Goal: Use online tool/utility: Utilize a website feature to perform a specific function

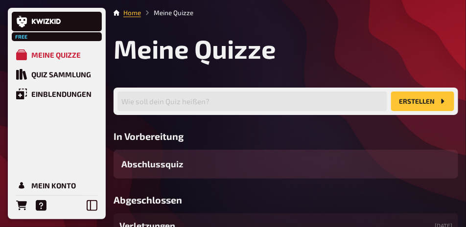
scroll to position [220, 0]
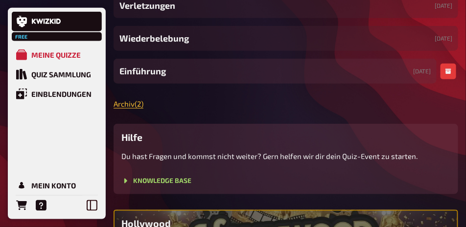
click at [226, 84] on div "Einführung [DATE]" at bounding box center [274, 71] width 323 height 25
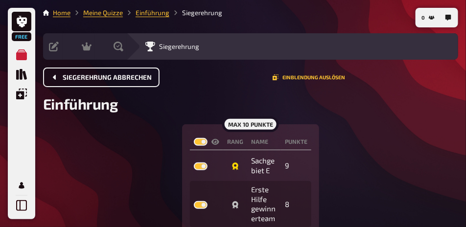
click at [124, 79] on span "Siegerehrung abbrechen" at bounding box center [107, 77] width 89 height 7
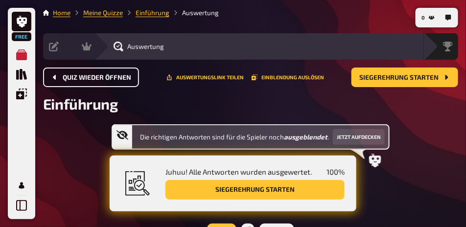
click at [124, 79] on span "Quiz wieder öffnen" at bounding box center [97, 77] width 68 height 7
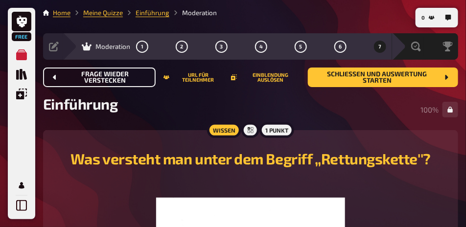
click at [124, 79] on span "Frage wieder verstecken" at bounding box center [105, 77] width 85 height 13
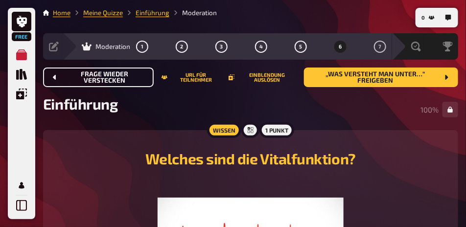
click at [124, 79] on span "Frage wieder verstecken" at bounding box center [104, 77] width 83 height 13
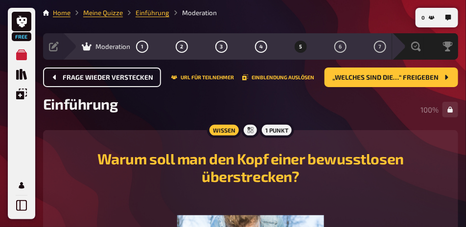
click at [124, 79] on span "Frage wieder verstecken" at bounding box center [108, 77] width 90 height 7
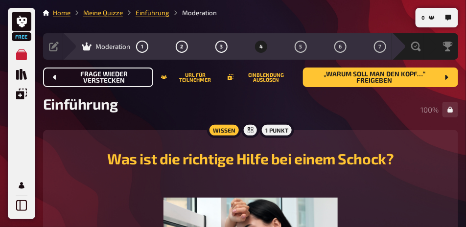
click at [124, 79] on span "Frage wieder verstecken" at bounding box center [104, 77] width 83 height 13
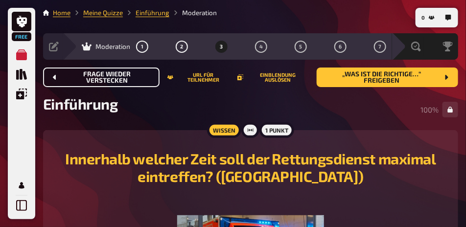
click at [124, 79] on span "Frage wieder verstecken" at bounding box center [107, 77] width 89 height 13
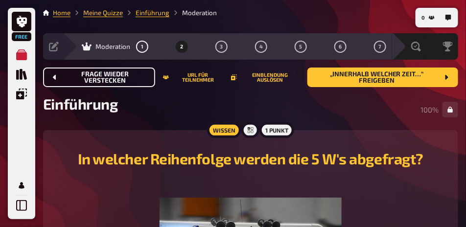
click at [124, 79] on span "Frage wieder verstecken" at bounding box center [105, 77] width 85 height 13
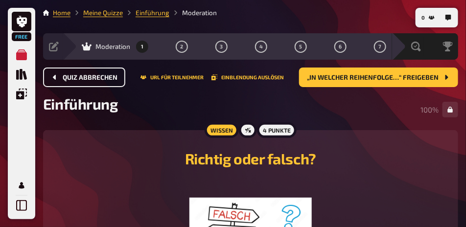
click at [113, 79] on span "Quiz abbrechen" at bounding box center [90, 77] width 55 height 7
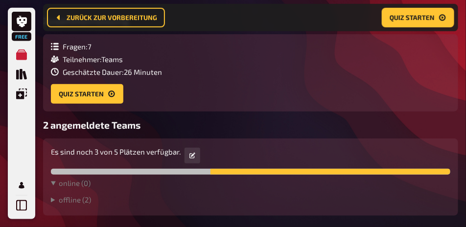
scroll to position [301, 0]
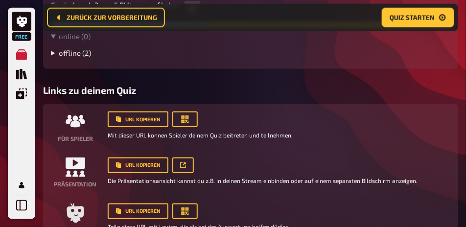
click at [92, 57] on summary "offline ( 2 )" at bounding box center [250, 52] width 399 height 9
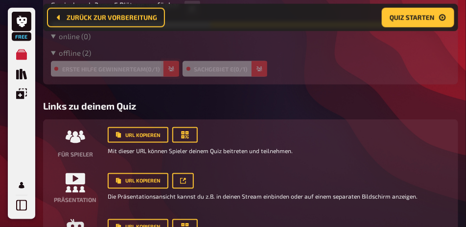
click at [176, 77] on button "button" at bounding box center [171, 69] width 16 height 16
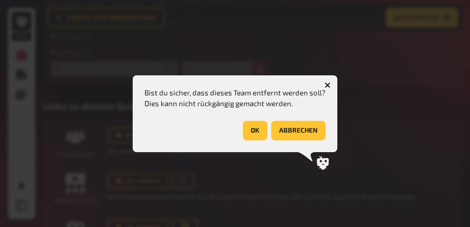
click at [252, 130] on button "OK" at bounding box center [255, 131] width 24 height 20
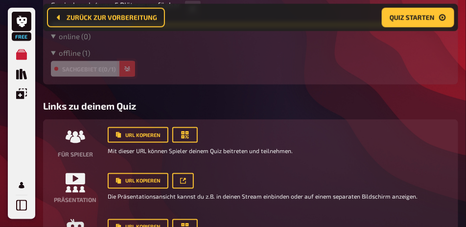
click at [130, 72] on icon "button" at bounding box center [127, 69] width 6 height 6
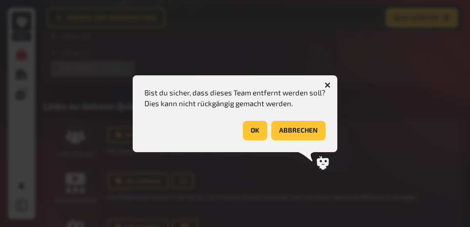
click at [252, 135] on button "OK" at bounding box center [255, 131] width 24 height 20
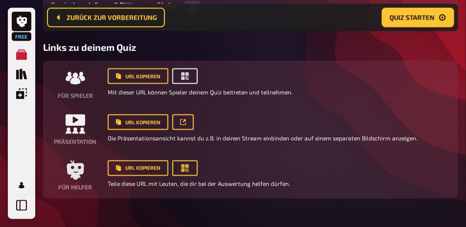
click at [181, 84] on button "button" at bounding box center [184, 76] width 25 height 16
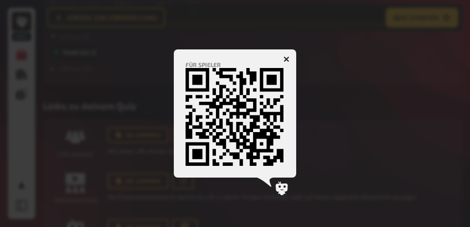
click at [287, 56] on icon "button" at bounding box center [286, 58] width 9 height 9
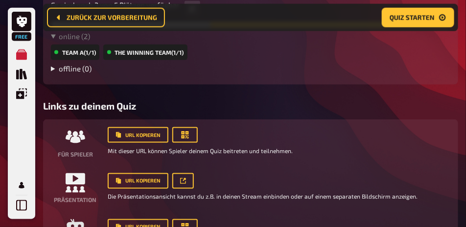
click at [371, 73] on summary "offline ( 0 )" at bounding box center [250, 68] width 399 height 9
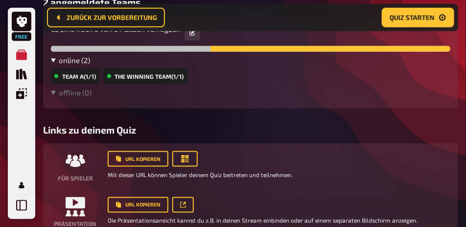
scroll to position [252, 0]
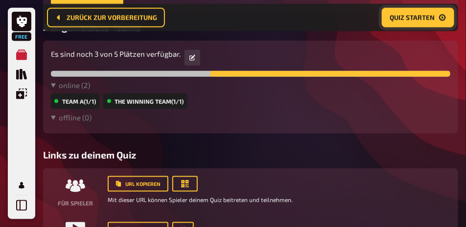
click at [407, 23] on button "Quiz starten" at bounding box center [418, 18] width 72 height 20
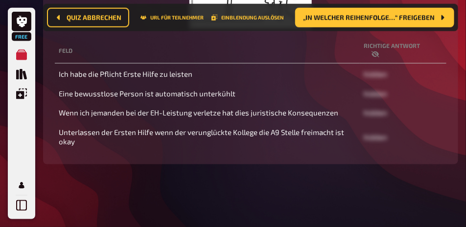
scroll to position [279, 0]
click at [364, 23] on button "„In welcher Reihenfolge…“ freigeben" at bounding box center [374, 18] width 159 height 20
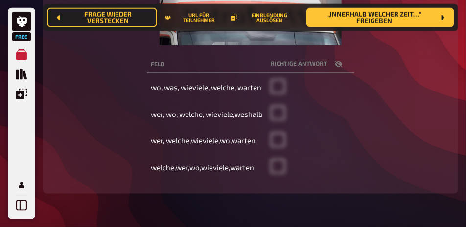
scroll to position [279, 0]
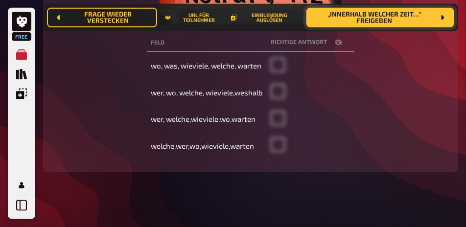
click at [419, 19] on span "„Innerhalb welcher Zeit…“ freigeben" at bounding box center [374, 17] width 120 height 13
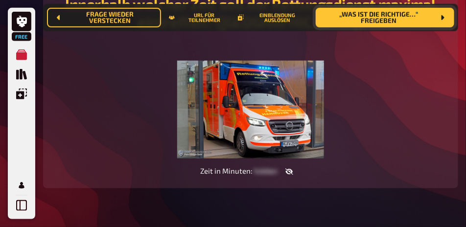
scroll to position [187, 0]
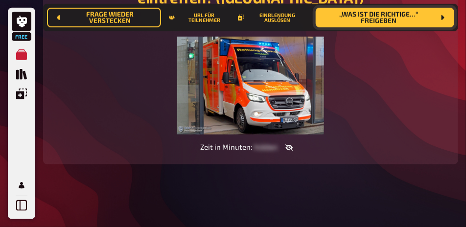
click at [405, 22] on span "„Was ist die richtige…“ freigeben" at bounding box center [378, 17] width 111 height 13
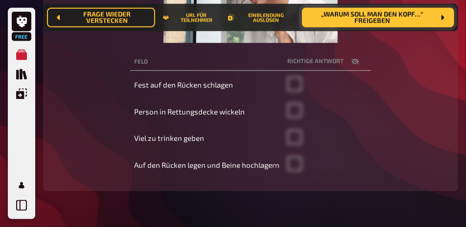
scroll to position [211, 0]
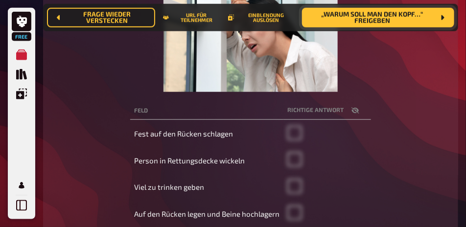
click at [412, 18] on span "„Warum soll man den Kopf…“ freigeben" at bounding box center [372, 17] width 125 height 13
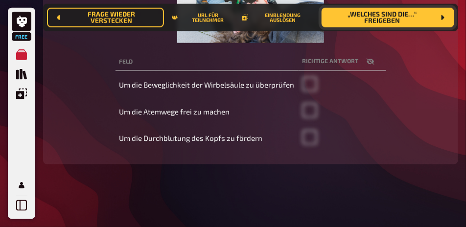
scroll to position [309, 0]
click at [408, 20] on span "„Welches sind die…“ freigeben" at bounding box center [381, 17] width 105 height 13
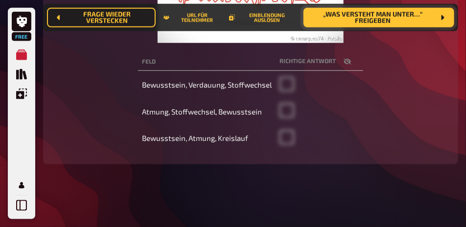
scroll to position [289, 0]
click at [414, 17] on span "„Was versteht man unter…“ freigeben" at bounding box center [372, 17] width 123 height 13
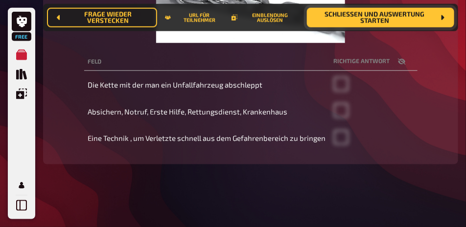
scroll to position [289, 0]
click at [391, 19] on span "Schließen und Auswertung starten" at bounding box center [375, 17] width 120 height 13
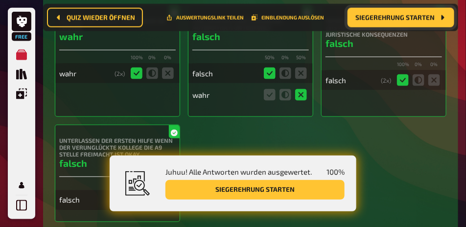
click at [381, 192] on div "Ich habe die Pflicht Erste Hilfe zu leisten wahr 100 % 0 % 0 % wahr ( 2 x) Eine…" at bounding box center [250, 113] width 391 height 217
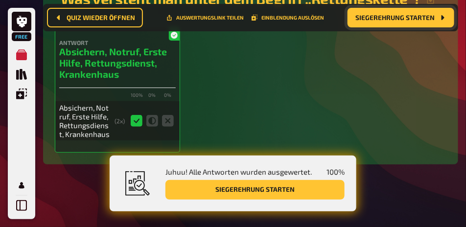
scroll to position [2413, 0]
click at [401, 23] on button "Siegerehrung starten" at bounding box center [400, 18] width 107 height 20
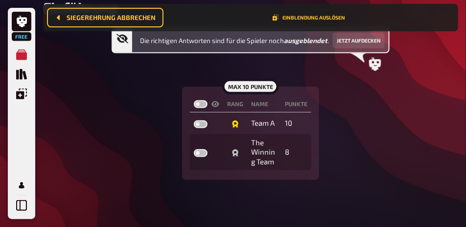
scroll to position [119, 0]
click at [203, 104] on label at bounding box center [201, 104] width 14 height 8
click at [194, 100] on input "checkbox" at bounding box center [193, 100] width 0 height 0
checkbox input "true"
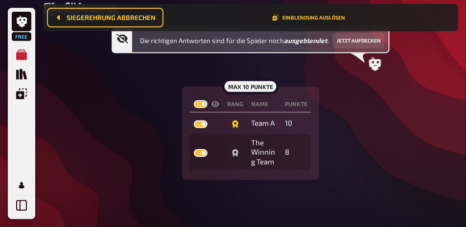
checkbox input "true"
